Goal: Task Accomplishment & Management: Use online tool/utility

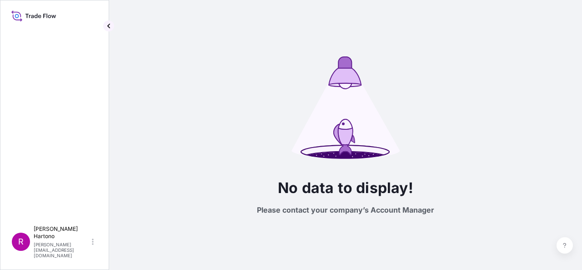
click at [50, 13] on icon at bounding box center [33, 15] width 45 height 13
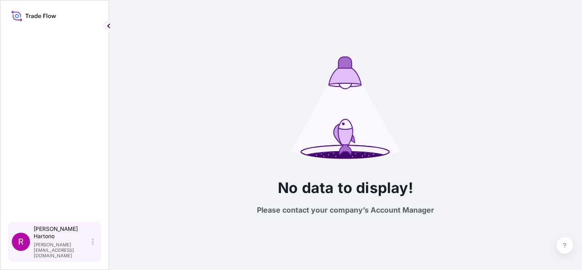
click at [93, 245] on icon at bounding box center [93, 241] width 2 height 7
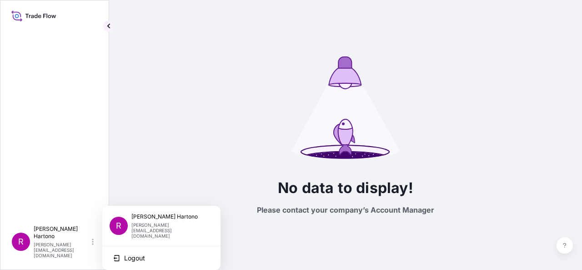
click at [86, 202] on div at bounding box center [55, 122] width 94 height 197
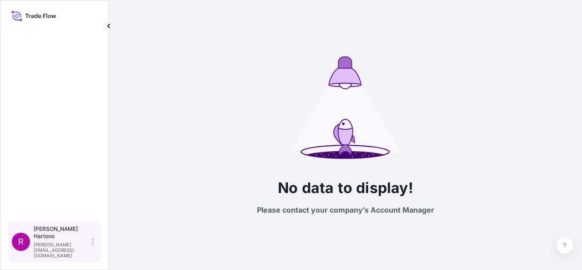
click at [94, 246] on div "Rudi Hartono rudihartono@halcyonagri.com" at bounding box center [66, 241] width 64 height 33
click at [95, 249] on div "Rudi Hartono rudihartono@halcyonagri.com" at bounding box center [66, 241] width 64 height 33
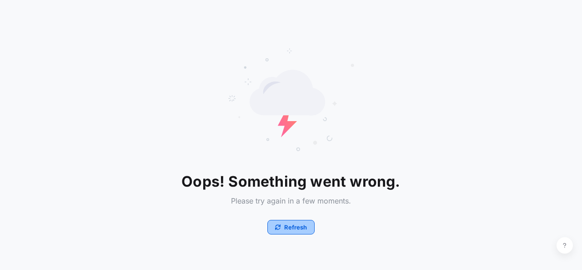
click at [290, 227] on p "Refresh" at bounding box center [295, 226] width 23 height 9
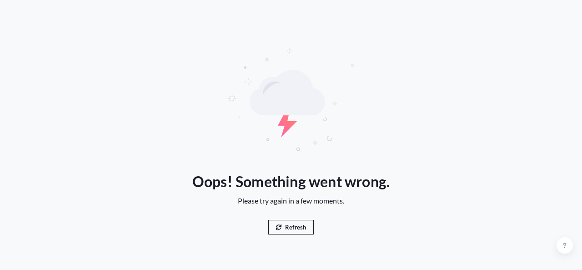
click at [291, 225] on p "Refresh" at bounding box center [295, 226] width 21 height 9
click at [296, 225] on p "Refresh" at bounding box center [295, 226] width 21 height 9
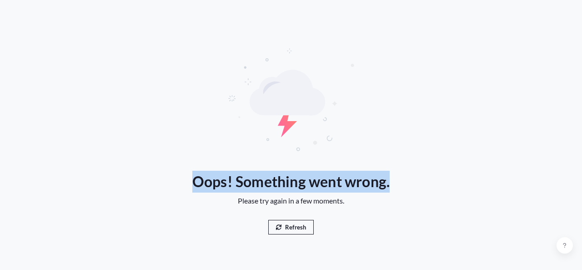
drag, startPoint x: 192, startPoint y: 179, endPoint x: 395, endPoint y: 185, distance: 203.2
click at [395, 185] on div "Oops! Something went wrong. Please try again in a few moments. Refresh" at bounding box center [291, 202] width 234 height 64
click at [286, 229] on p "Refresh" at bounding box center [295, 226] width 21 height 9
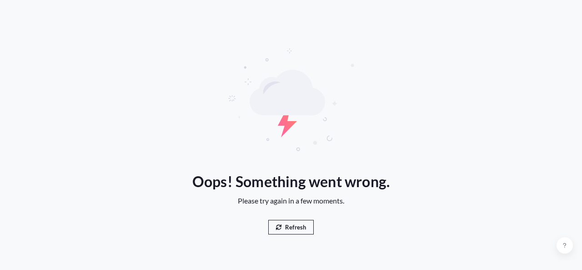
click at [288, 227] on p "Refresh" at bounding box center [295, 226] width 21 height 9
click at [353, 74] on icon at bounding box center [290, 99] width 127 height 127
